Goal: Task Accomplishment & Management: Use online tool/utility

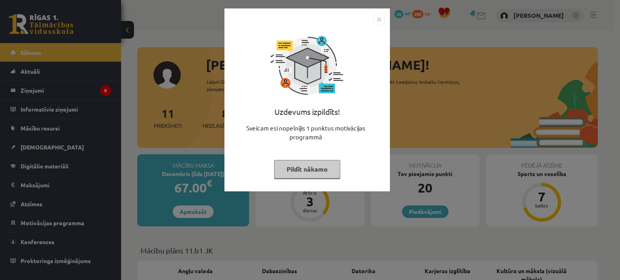
click at [376, 20] on img "Close" at bounding box center [379, 19] width 12 height 12
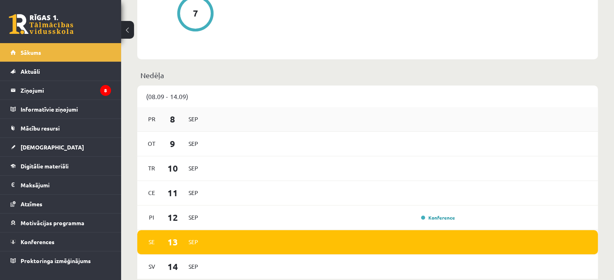
scroll to position [444, 0]
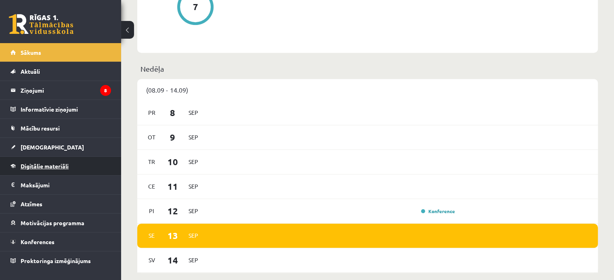
click at [45, 163] on span "Digitālie materiāli" at bounding box center [45, 166] width 48 height 7
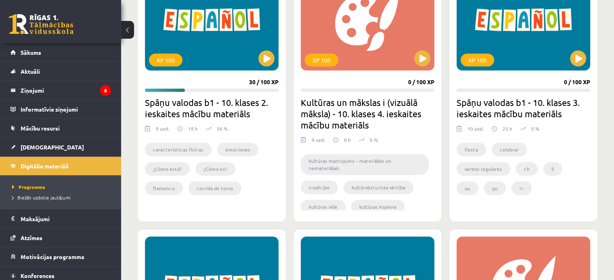
scroll to position [282, 0]
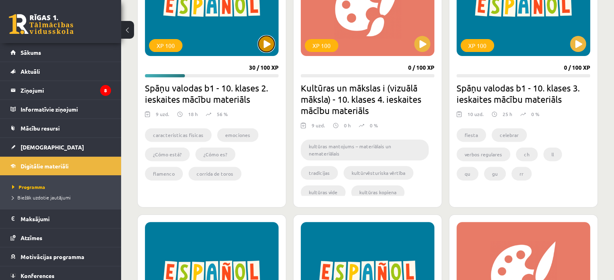
click at [267, 42] on button at bounding box center [266, 44] width 16 height 16
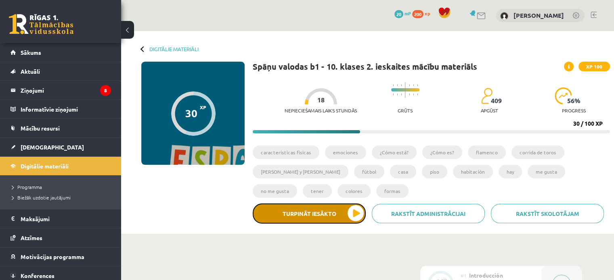
click at [344, 210] on button "Turpināt iesākto" at bounding box center [309, 214] width 113 height 20
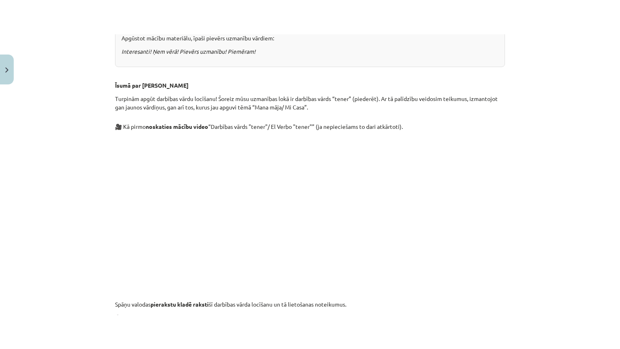
scroll to position [323, 0]
